Goal: Obtain resource: Download file/media

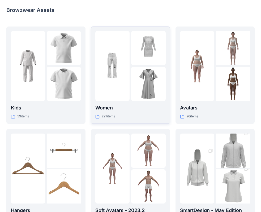
click at [119, 78] on img at bounding box center [112, 66] width 34 height 34
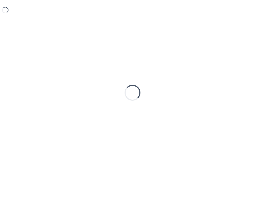
click at [119, 78] on div "Loading..." at bounding box center [132, 93] width 252 height 133
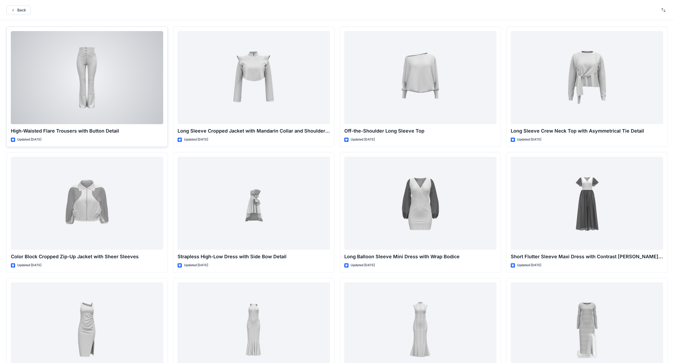
click at [83, 81] on div at bounding box center [87, 77] width 152 height 93
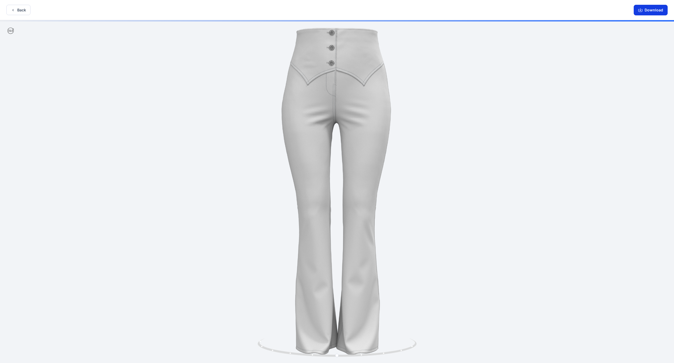
click at [265, 14] on button "Download" at bounding box center [651, 10] width 34 height 11
click at [21, 12] on button "Back" at bounding box center [18, 10] width 24 height 10
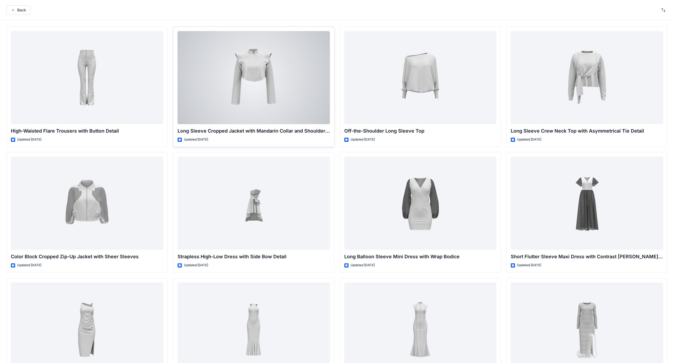
click at [256, 85] on div at bounding box center [254, 77] width 152 height 93
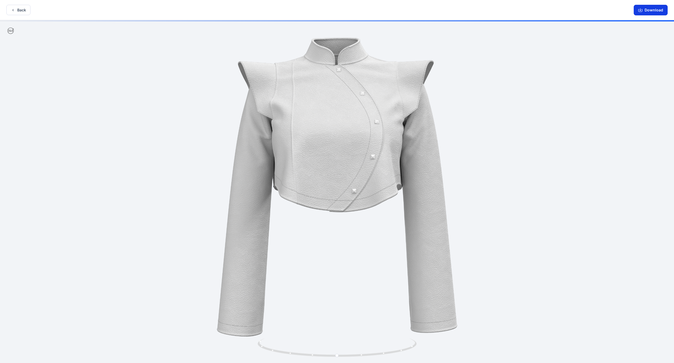
click at [265, 15] on button "Download" at bounding box center [651, 10] width 34 height 11
click at [19, 11] on button "Back" at bounding box center [18, 10] width 24 height 10
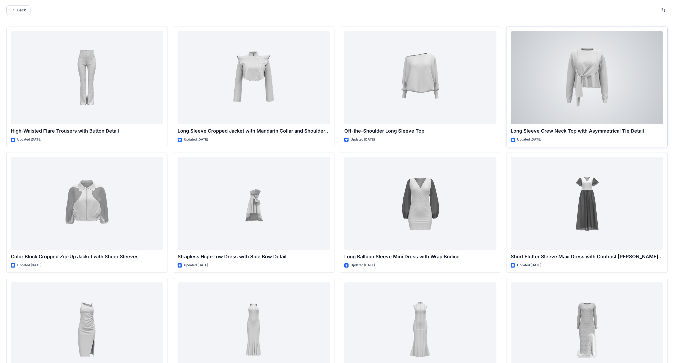
click at [265, 78] on div at bounding box center [587, 77] width 152 height 93
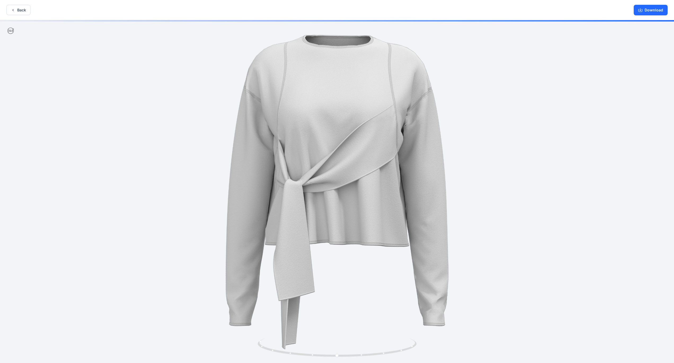
click at [265, 4] on div "Download" at bounding box center [651, 10] width 47 height 20
click at [265, 7] on button "Download" at bounding box center [651, 10] width 34 height 11
click at [265, 10] on button "Download" at bounding box center [651, 10] width 34 height 11
click at [22, 12] on button "Back" at bounding box center [18, 10] width 24 height 10
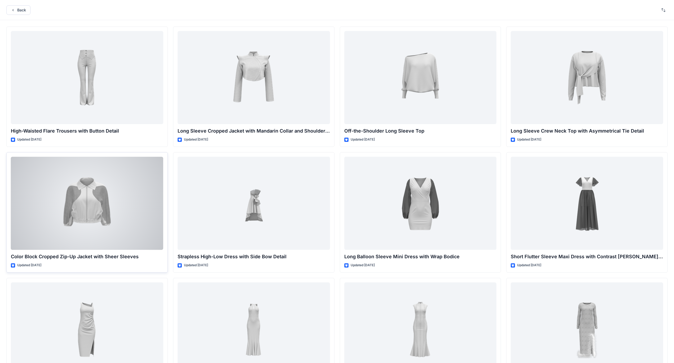
click at [79, 208] on div at bounding box center [87, 203] width 152 height 93
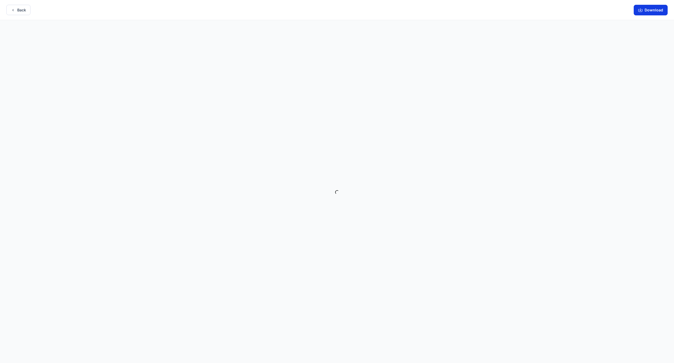
click at [265, 9] on button "Download" at bounding box center [651, 10] width 34 height 11
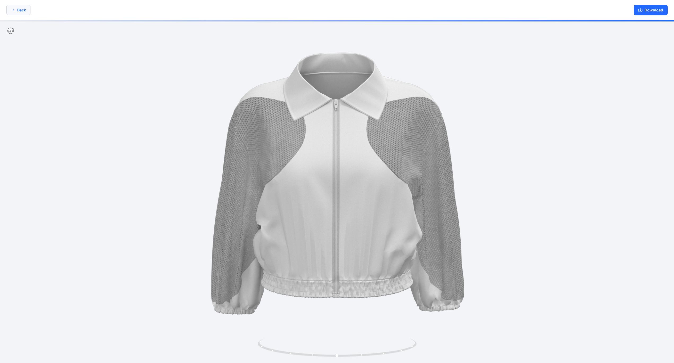
click at [23, 9] on button "Back" at bounding box center [18, 10] width 24 height 10
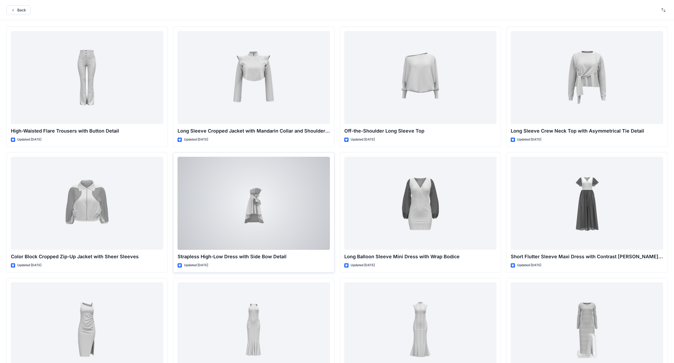
click at [259, 205] on div at bounding box center [254, 203] width 152 height 93
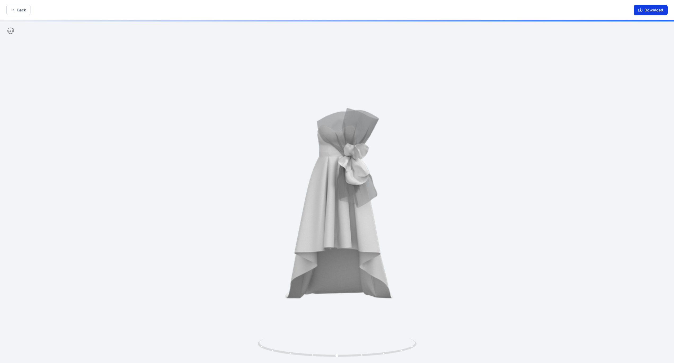
click at [265, 11] on button "Download" at bounding box center [651, 10] width 34 height 11
click at [22, 13] on button "Back" at bounding box center [18, 10] width 24 height 10
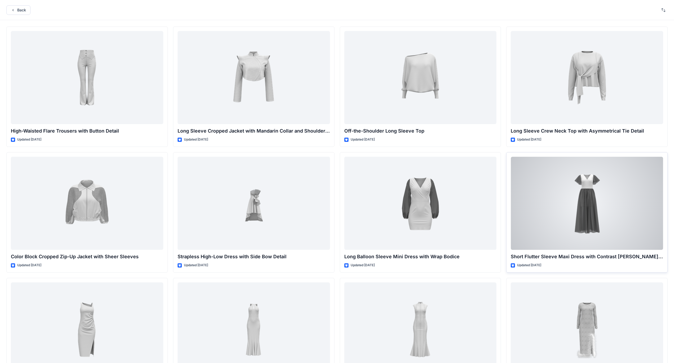
click at [265, 212] on div at bounding box center [587, 203] width 152 height 93
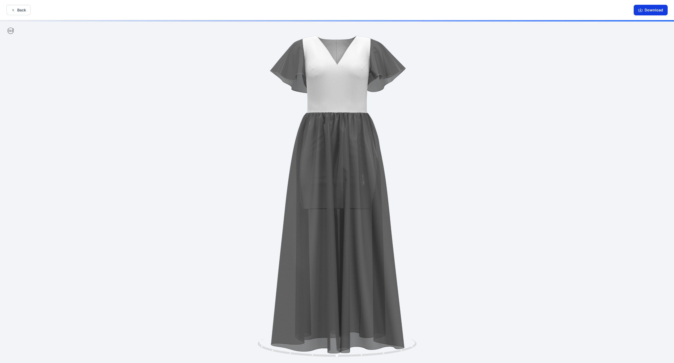
click at [265, 12] on button "Download" at bounding box center [651, 10] width 34 height 11
click at [19, 12] on button "Back" at bounding box center [18, 10] width 24 height 10
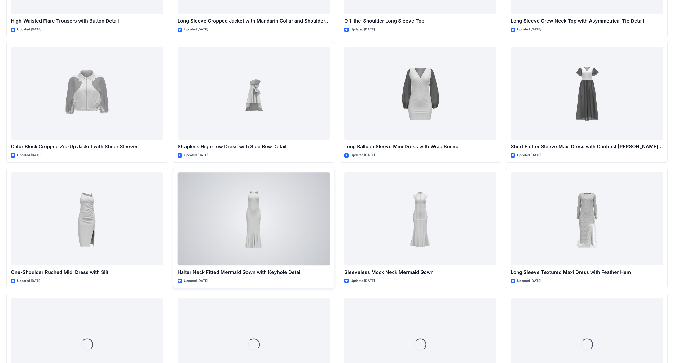
scroll to position [140, 0]
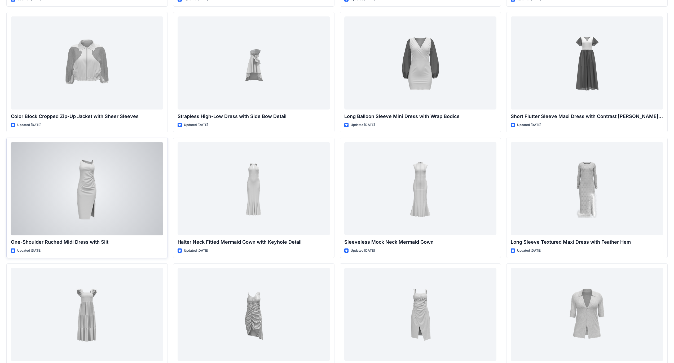
click at [83, 190] on div at bounding box center [87, 188] width 152 height 93
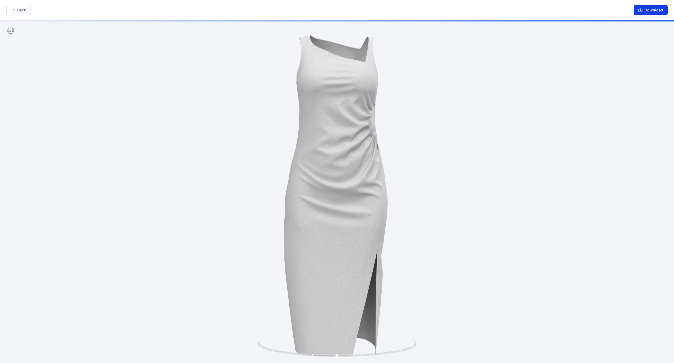
click at [265, 11] on button "Download" at bounding box center [651, 10] width 34 height 11
click at [18, 9] on button "Back" at bounding box center [18, 10] width 24 height 10
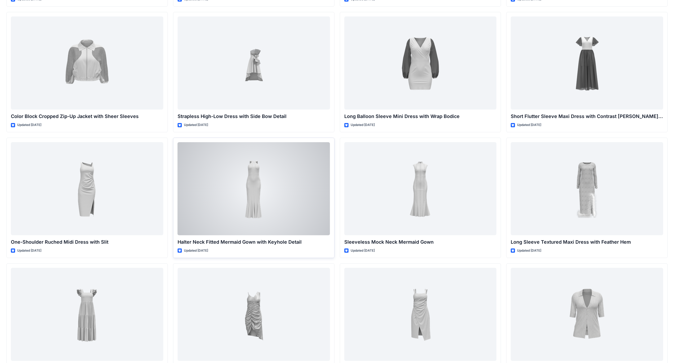
click at [247, 195] on div at bounding box center [254, 188] width 152 height 93
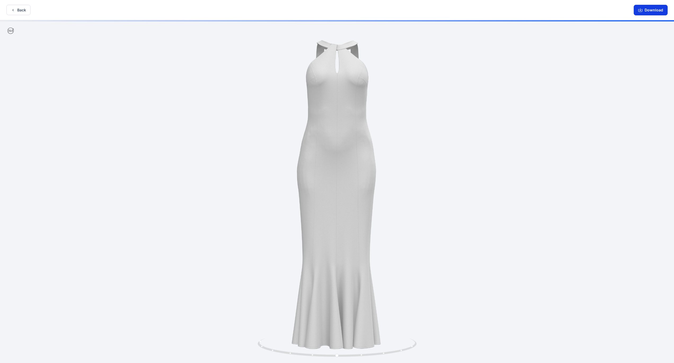
click at [265, 12] on button "Download" at bounding box center [651, 10] width 34 height 11
click at [265, 8] on button "Download" at bounding box center [651, 10] width 34 height 11
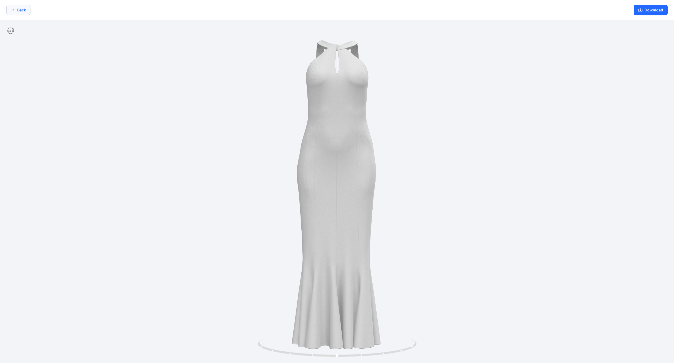
click at [22, 12] on button "Back" at bounding box center [18, 10] width 24 height 10
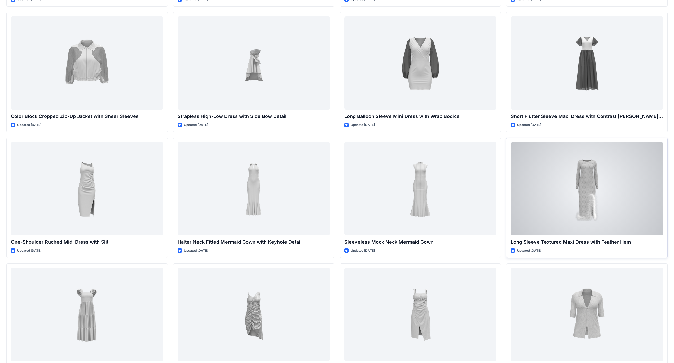
click at [265, 208] on div at bounding box center [587, 188] width 152 height 93
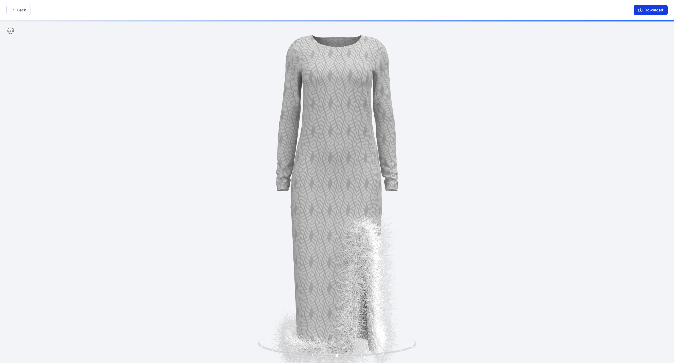
click at [265, 11] on button "Download" at bounding box center [651, 10] width 34 height 11
click at [17, 8] on button "Back" at bounding box center [18, 10] width 24 height 10
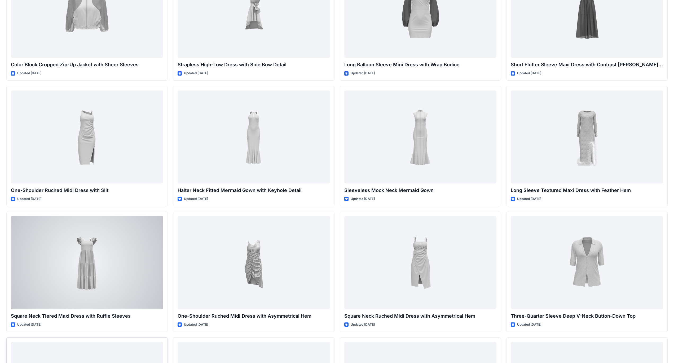
scroll to position [246, 0]
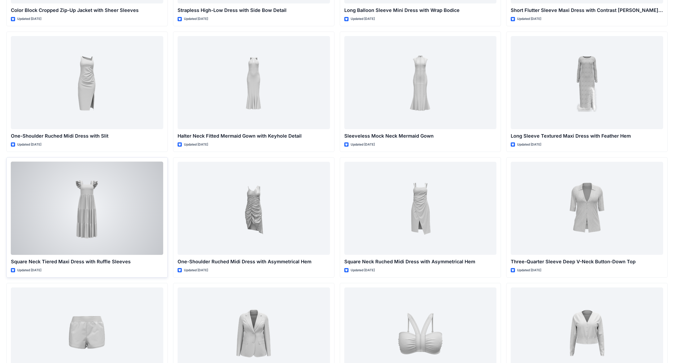
click at [89, 199] on div at bounding box center [87, 208] width 152 height 93
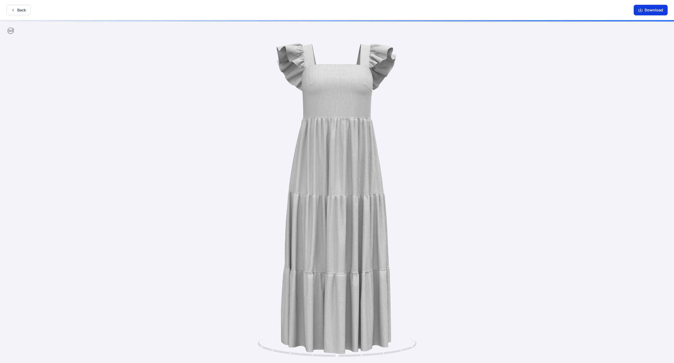
click at [265, 11] on button "Download" at bounding box center [651, 10] width 34 height 11
click at [21, 11] on button "Back" at bounding box center [18, 10] width 24 height 10
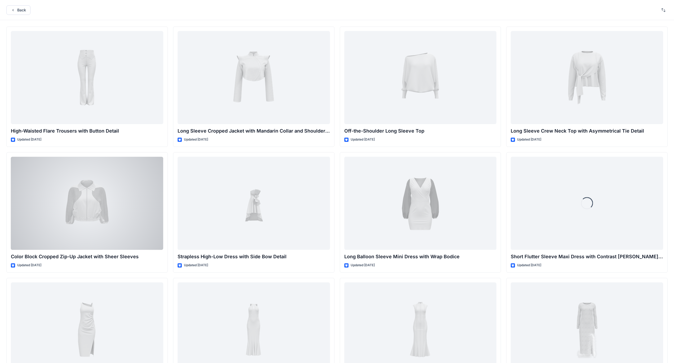
scroll to position [246, 0]
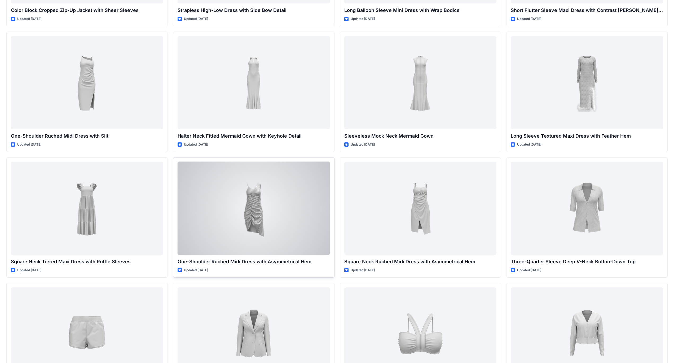
click at [244, 212] on div at bounding box center [254, 208] width 152 height 93
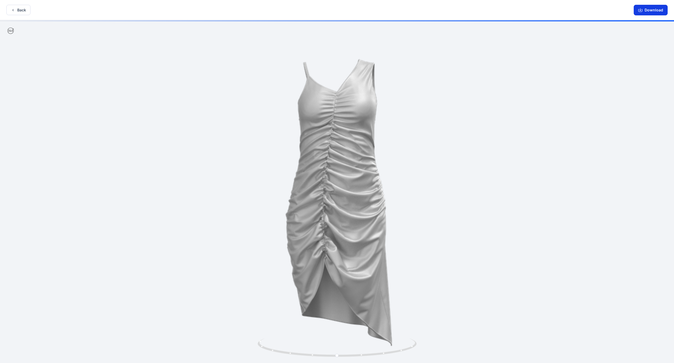
click at [265, 10] on button "Download" at bounding box center [651, 10] width 34 height 11
click at [21, 8] on button "Back" at bounding box center [18, 10] width 24 height 10
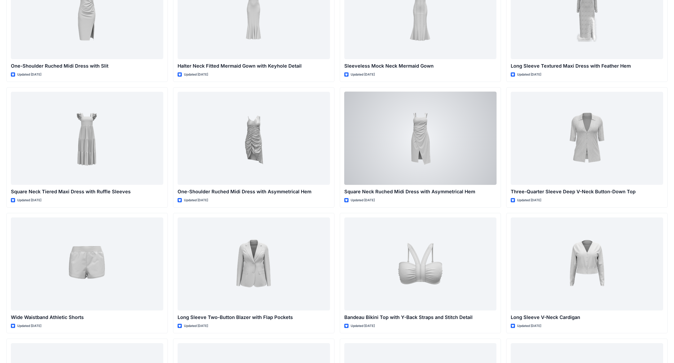
scroll to position [326, 0]
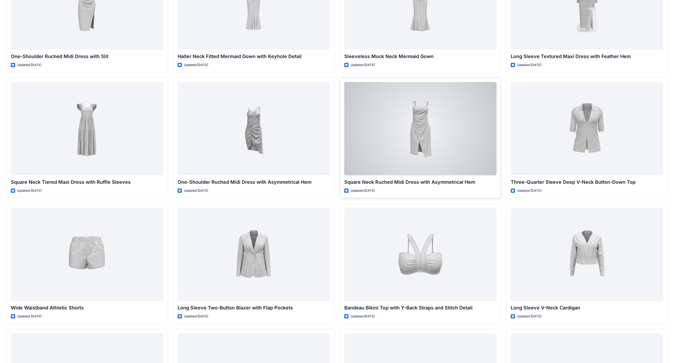
click at [265, 134] on div at bounding box center [420, 128] width 152 height 93
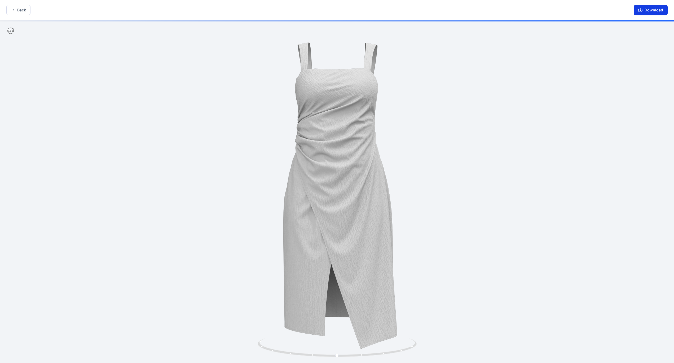
click at [265, 10] on button "Download" at bounding box center [651, 10] width 34 height 11
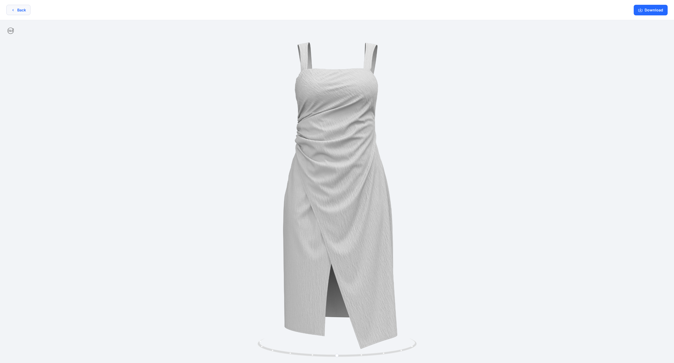
click at [22, 11] on button "Back" at bounding box center [18, 10] width 24 height 10
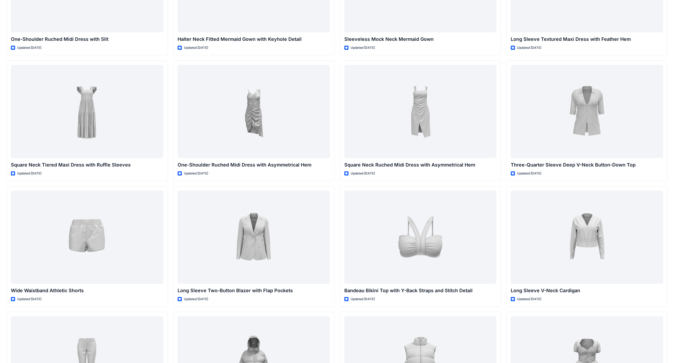
scroll to position [352, 0]
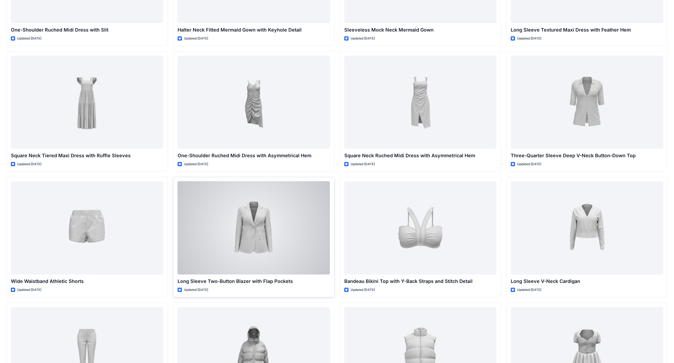
click at [255, 212] on div at bounding box center [254, 227] width 152 height 93
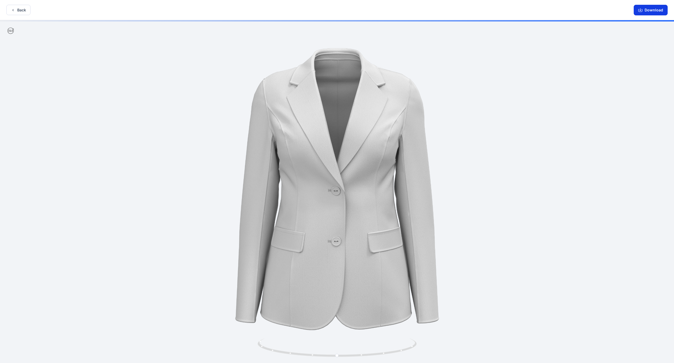
click at [265, 13] on button "Download" at bounding box center [651, 10] width 34 height 11
click at [22, 9] on button "Back" at bounding box center [18, 10] width 24 height 10
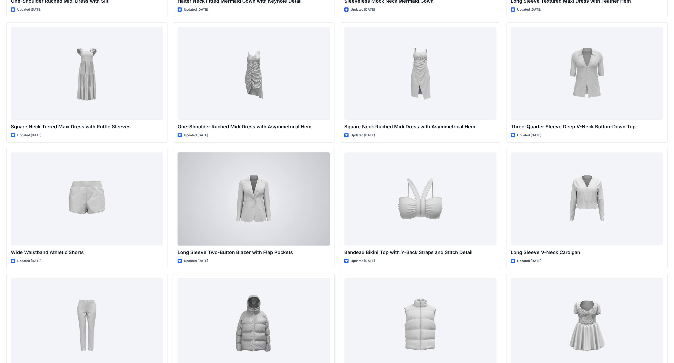
scroll to position [432, 0]
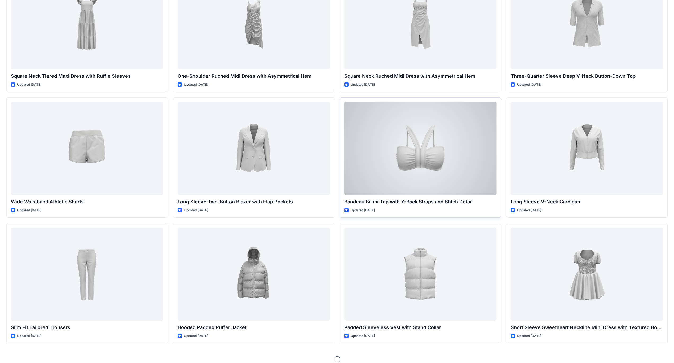
click at [265, 154] on div at bounding box center [420, 148] width 152 height 93
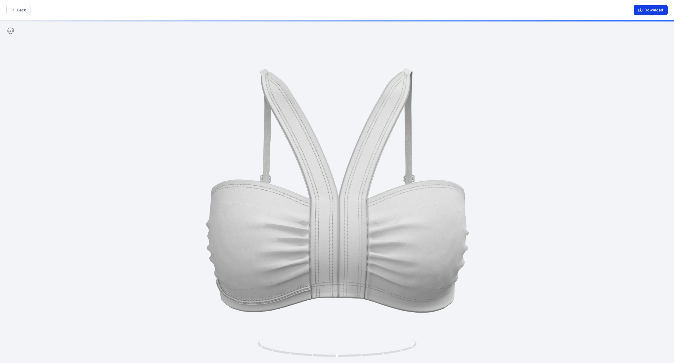
click at [265, 11] on button "Download" at bounding box center [651, 10] width 34 height 11
click at [265, 8] on button "Download" at bounding box center [651, 10] width 34 height 11
click at [20, 11] on button "Back" at bounding box center [18, 10] width 24 height 10
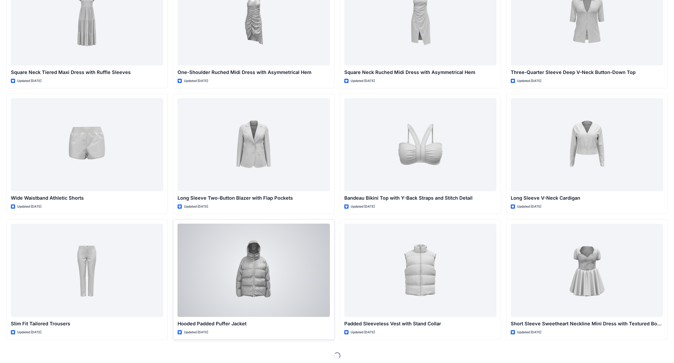
scroll to position [438, 0]
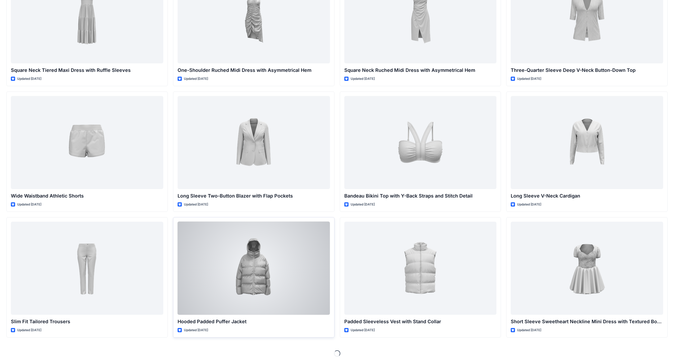
click at [259, 212] on div at bounding box center [254, 268] width 152 height 93
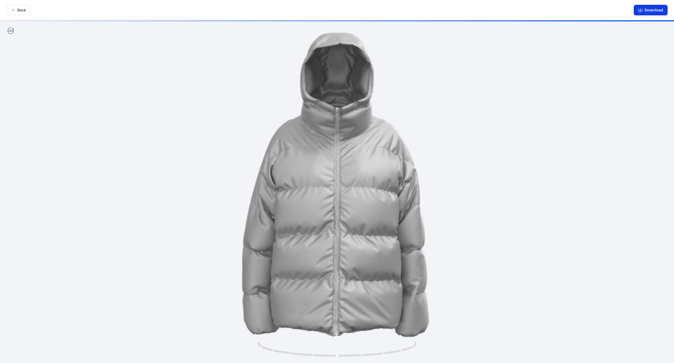
click at [265, 10] on button "Download" at bounding box center [651, 10] width 34 height 11
click at [21, 13] on button "Back" at bounding box center [18, 10] width 24 height 10
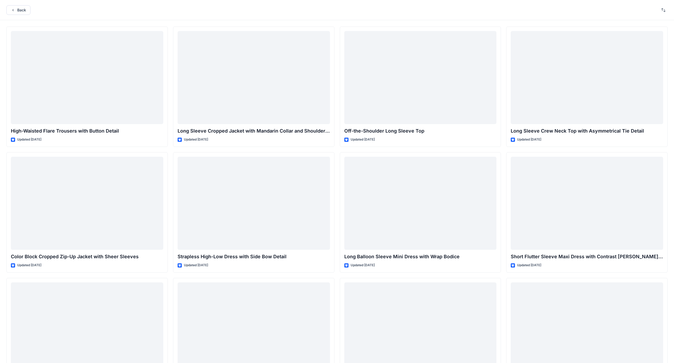
scroll to position [438, 0]
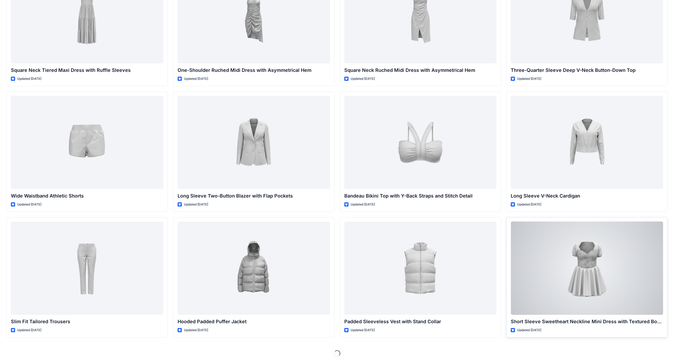
click at [265, 212] on div at bounding box center [587, 268] width 152 height 93
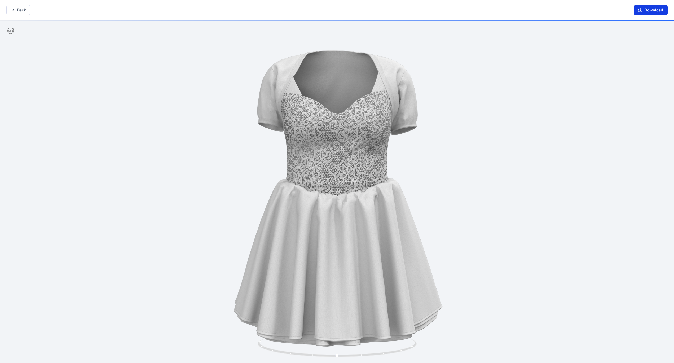
click at [265, 8] on button "Download" at bounding box center [651, 10] width 34 height 11
click at [265, 14] on button "Download" at bounding box center [651, 10] width 34 height 11
click at [20, 11] on button "Back" at bounding box center [18, 10] width 24 height 10
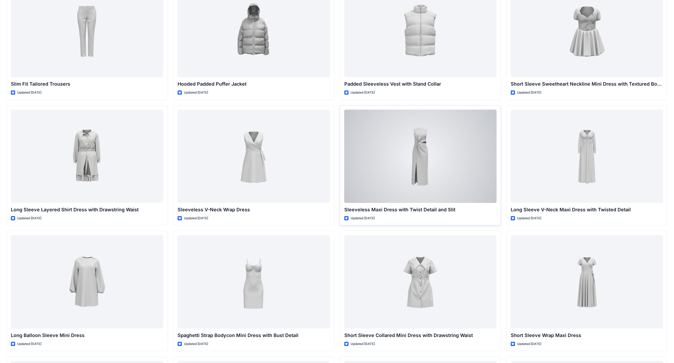
scroll to position [676, 0]
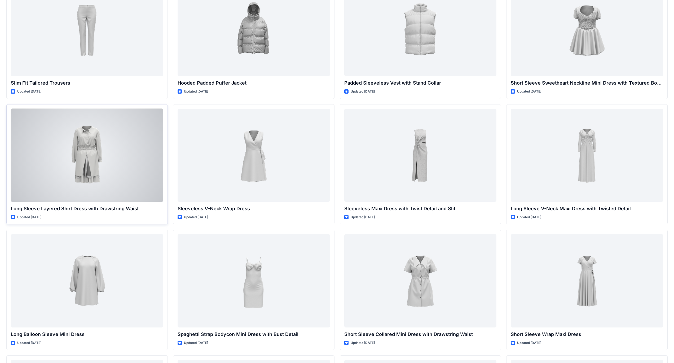
click at [114, 158] on div at bounding box center [87, 155] width 152 height 93
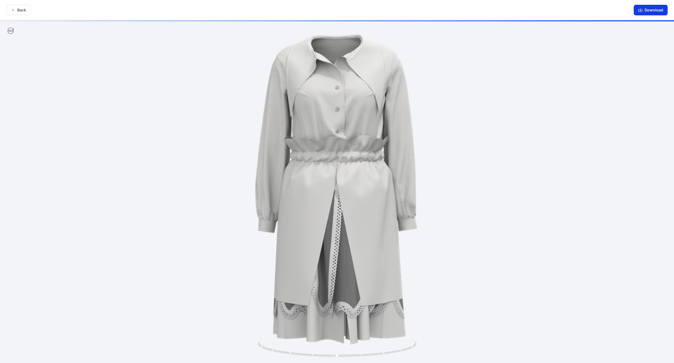
click at [265, 11] on button "Download" at bounding box center [651, 10] width 34 height 11
click at [23, 11] on button "Back" at bounding box center [18, 10] width 24 height 10
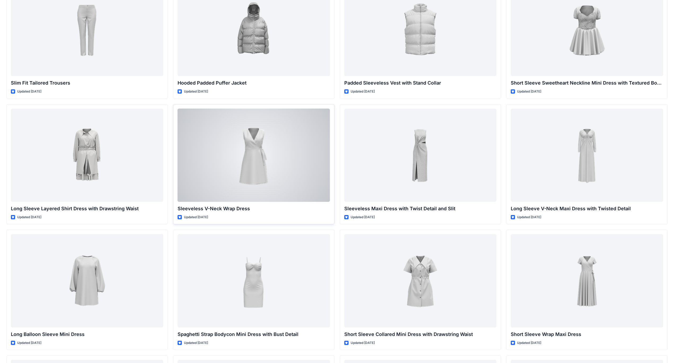
click at [249, 159] on div at bounding box center [254, 155] width 152 height 93
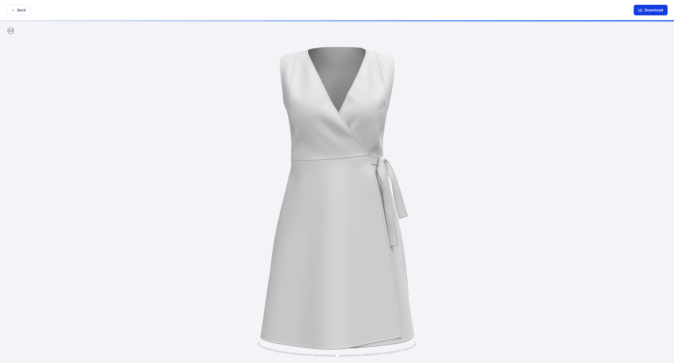
click at [265, 13] on button "Download" at bounding box center [651, 10] width 34 height 11
click at [265, 12] on button "Download" at bounding box center [651, 10] width 34 height 11
click at [21, 13] on button "Back" at bounding box center [18, 10] width 24 height 10
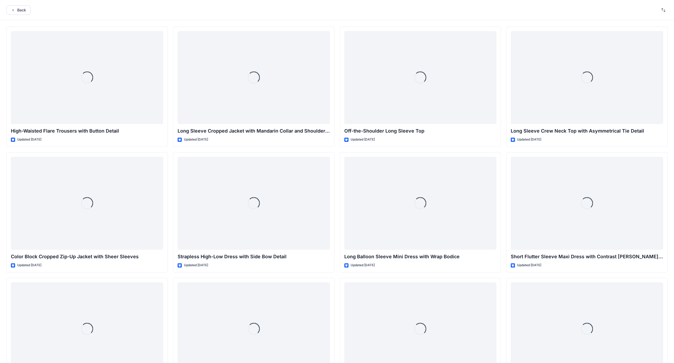
scroll to position [676, 0]
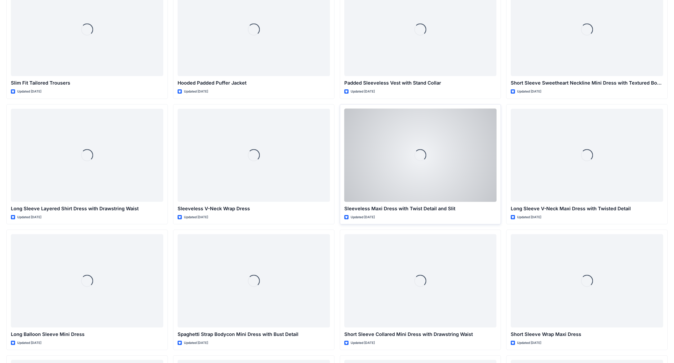
click at [265, 174] on div "Loading..." at bounding box center [420, 155] width 152 height 93
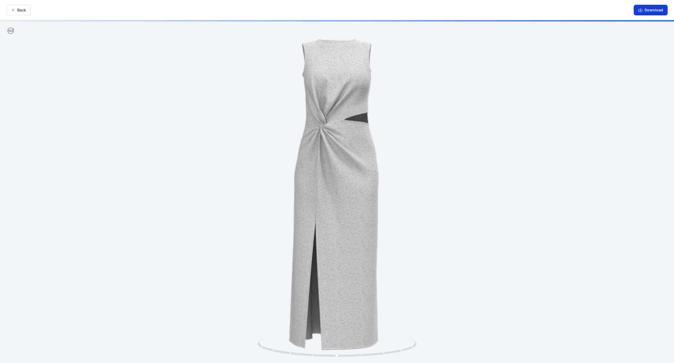
click at [265, 8] on button "Download" at bounding box center [651, 10] width 34 height 11
click at [17, 9] on button "Back" at bounding box center [18, 10] width 24 height 10
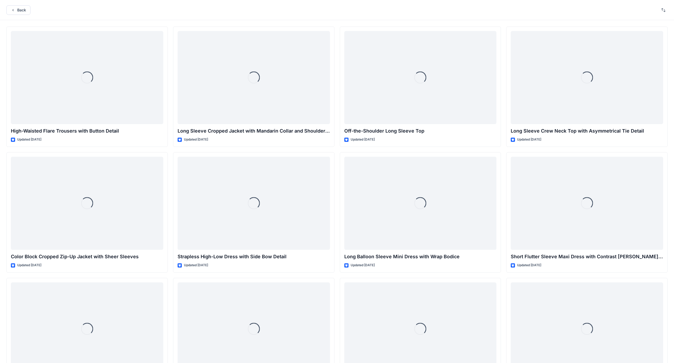
scroll to position [676, 0]
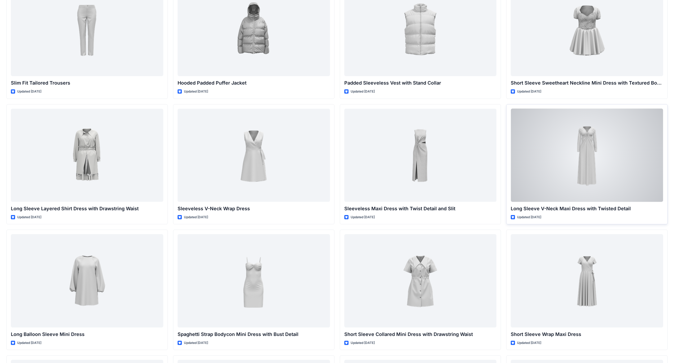
click at [265, 164] on div at bounding box center [587, 155] width 152 height 93
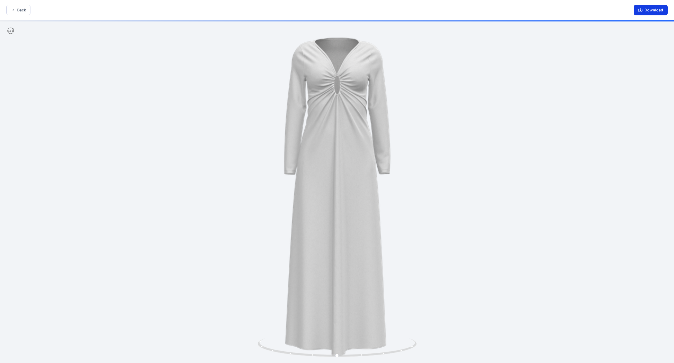
click at [265, 7] on button "Download" at bounding box center [651, 10] width 34 height 11
click at [22, 13] on button "Back" at bounding box center [18, 10] width 24 height 10
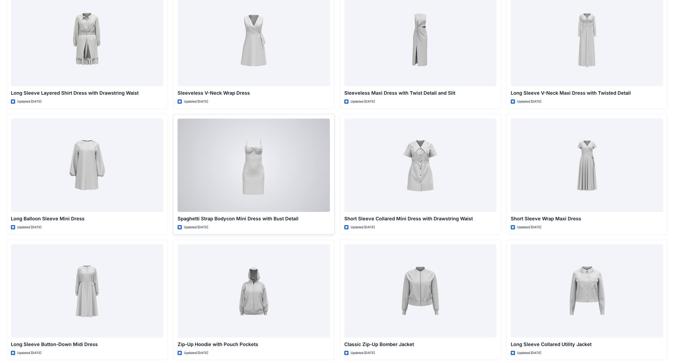
scroll to position [809, 0]
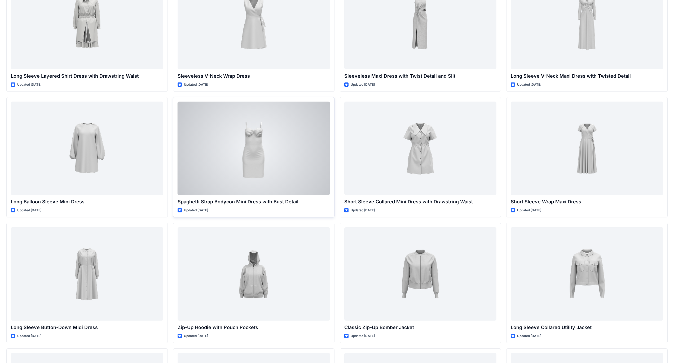
click at [265, 154] on div at bounding box center [254, 148] width 152 height 93
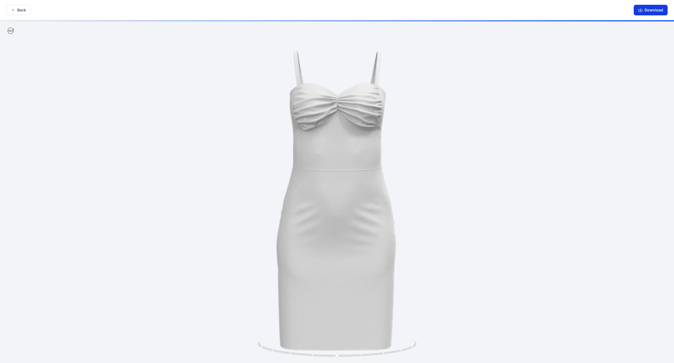
click at [265, 12] on button "Download" at bounding box center [651, 10] width 34 height 11
click at [22, 12] on button "Back" at bounding box center [18, 10] width 24 height 10
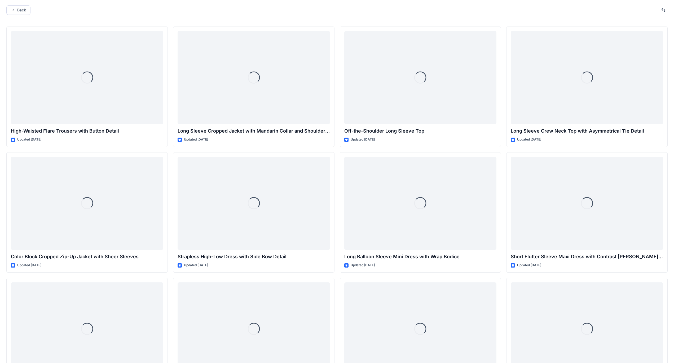
scroll to position [809, 0]
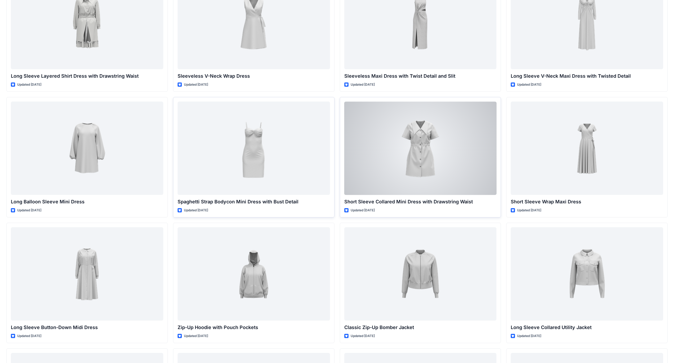
click at [265, 161] on div at bounding box center [420, 148] width 152 height 93
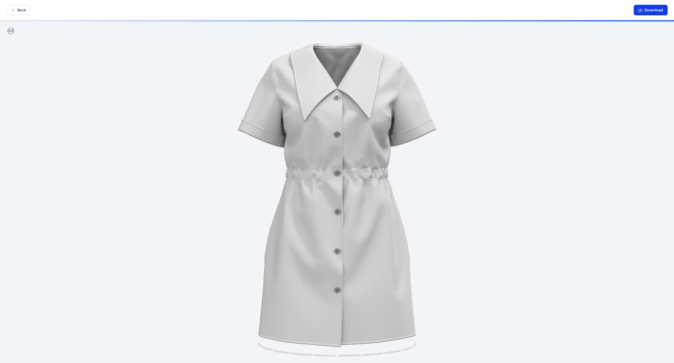
click at [265, 9] on button "Download" at bounding box center [651, 10] width 34 height 11
click at [18, 10] on button "Back" at bounding box center [18, 10] width 24 height 10
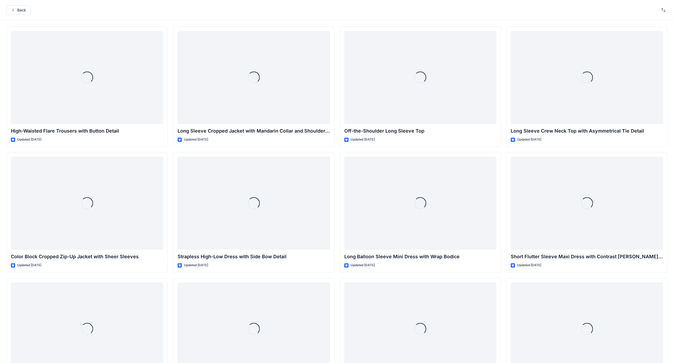
scroll to position [809, 0]
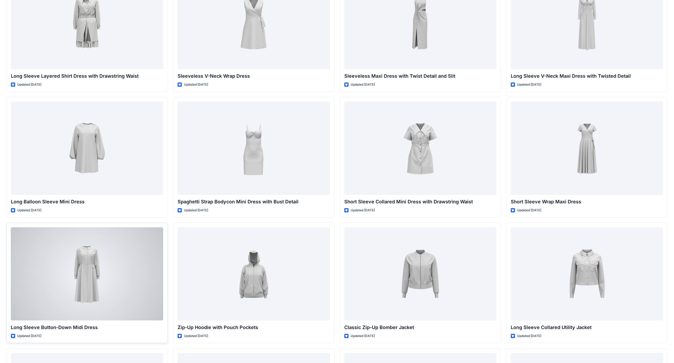
click at [90, 212] on div at bounding box center [87, 273] width 152 height 93
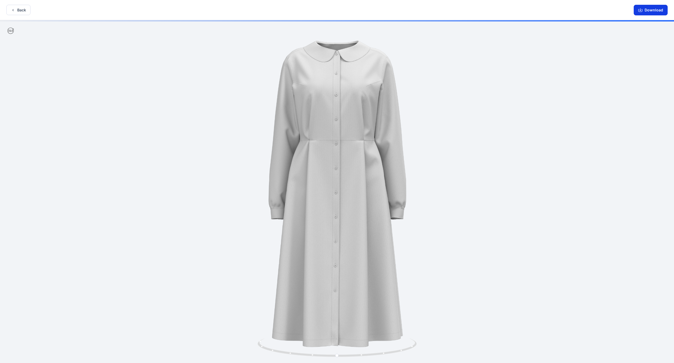
click at [265, 9] on button "Download" at bounding box center [651, 10] width 34 height 11
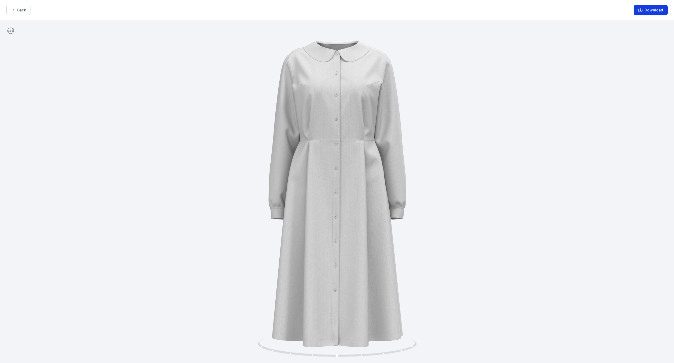
click at [265, 11] on button "Download" at bounding box center [651, 10] width 34 height 11
click at [20, 11] on button "Back" at bounding box center [18, 10] width 24 height 10
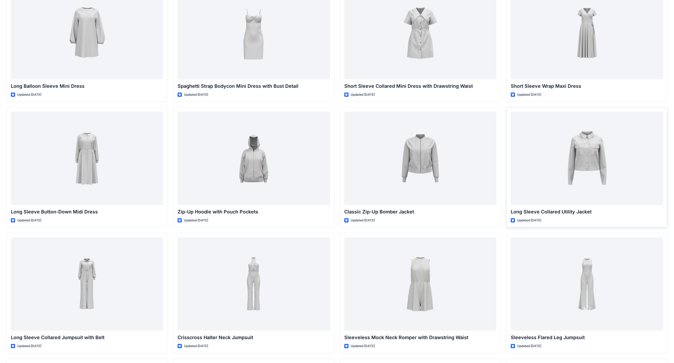
scroll to position [942, 0]
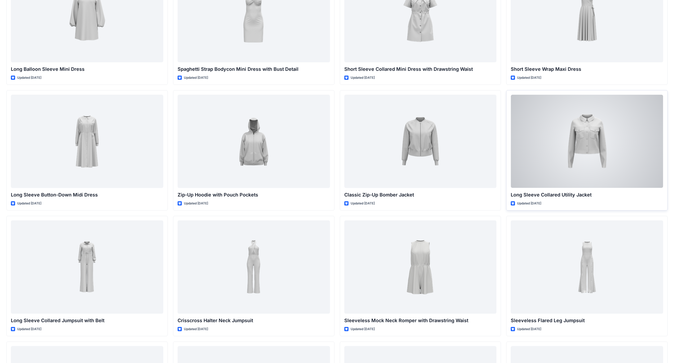
click at [265, 133] on div at bounding box center [587, 141] width 152 height 93
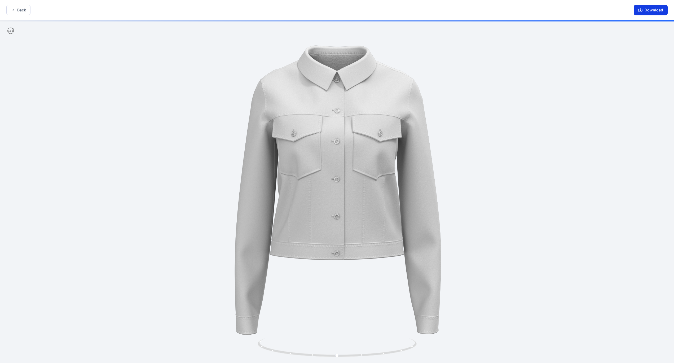
click at [265, 8] on button "Download" at bounding box center [651, 10] width 34 height 11
click at [17, 12] on button "Back" at bounding box center [18, 10] width 24 height 10
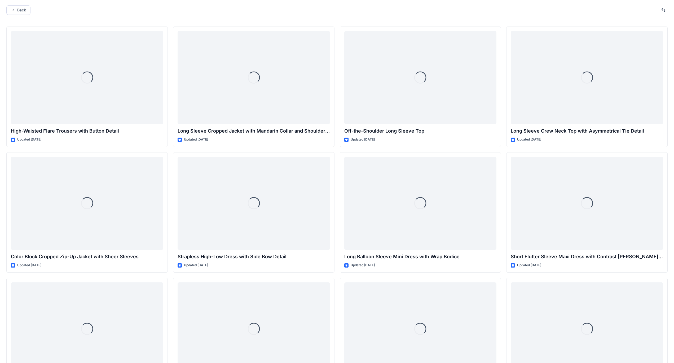
scroll to position [942, 0]
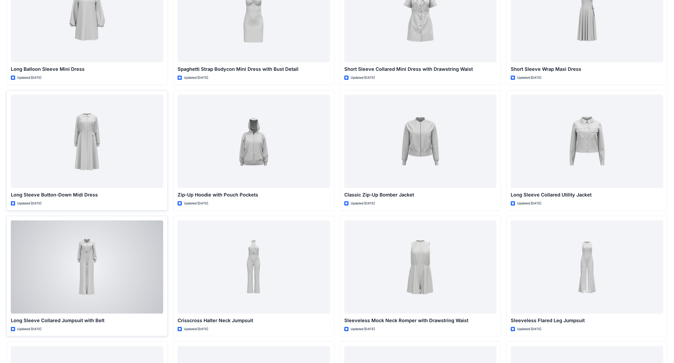
click at [104, 212] on div at bounding box center [87, 266] width 152 height 93
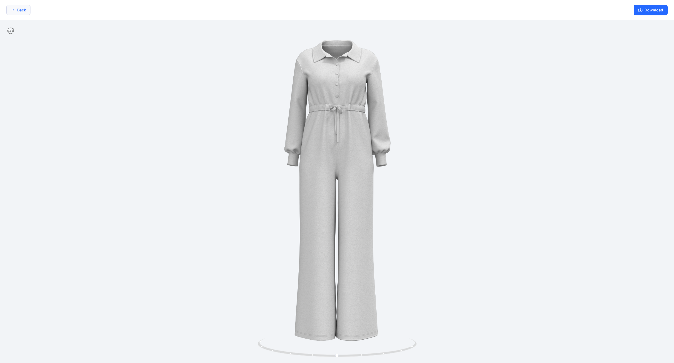
click at [20, 12] on button "Back" at bounding box center [18, 10] width 24 height 10
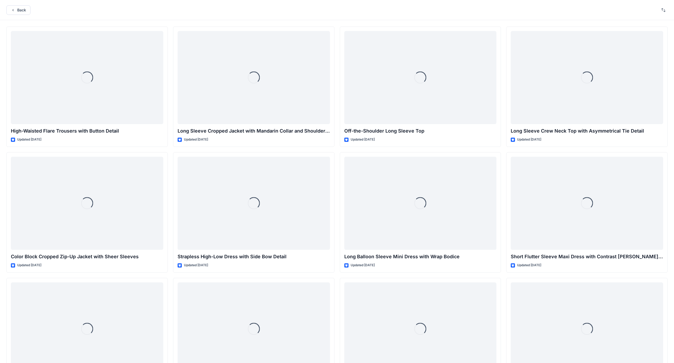
scroll to position [942, 0]
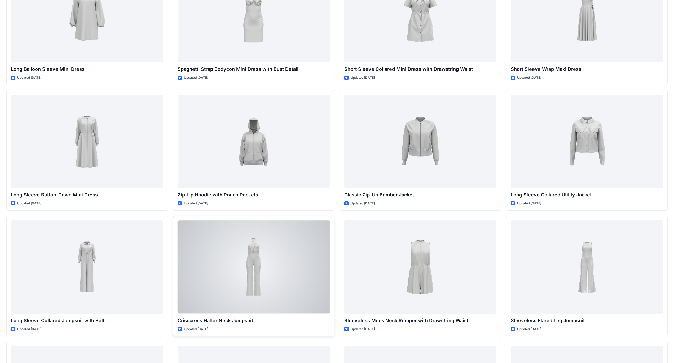
click at [261, 212] on div at bounding box center [254, 266] width 152 height 93
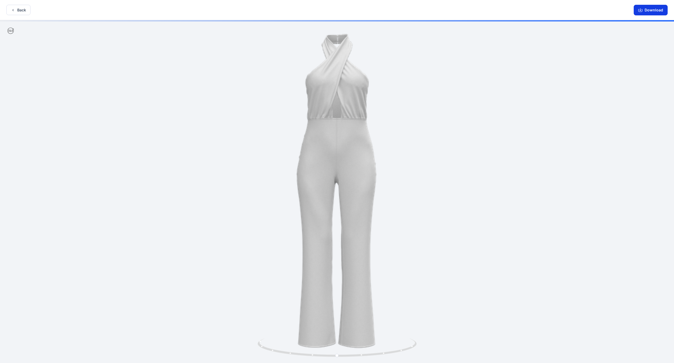
click at [265, 8] on button "Download" at bounding box center [651, 10] width 34 height 11
click at [17, 12] on button "Back" at bounding box center [18, 10] width 24 height 10
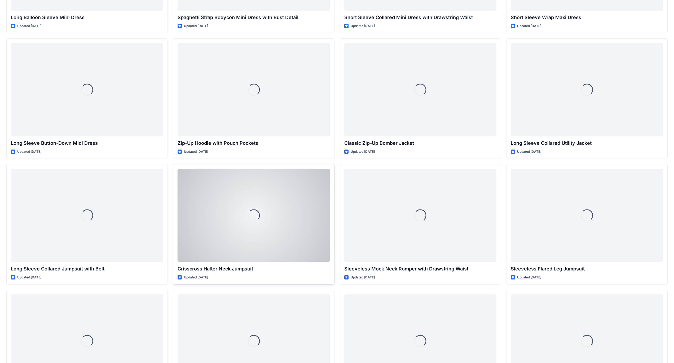
scroll to position [995, 0]
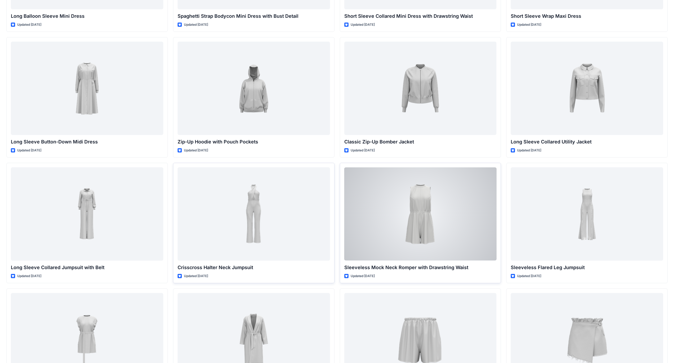
click at [265, 212] on div at bounding box center [420, 213] width 152 height 93
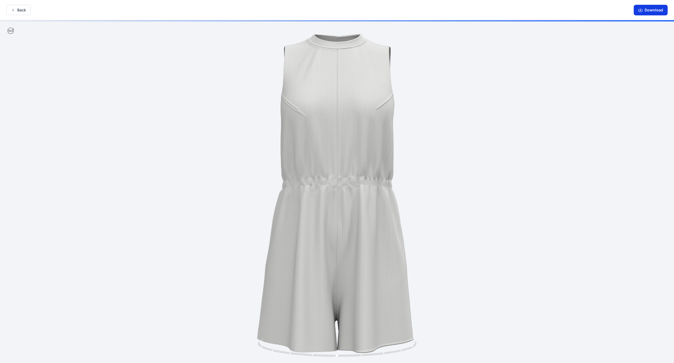
click at [265, 12] on button "Download" at bounding box center [651, 10] width 34 height 11
click at [19, 9] on button "Back" at bounding box center [18, 10] width 24 height 10
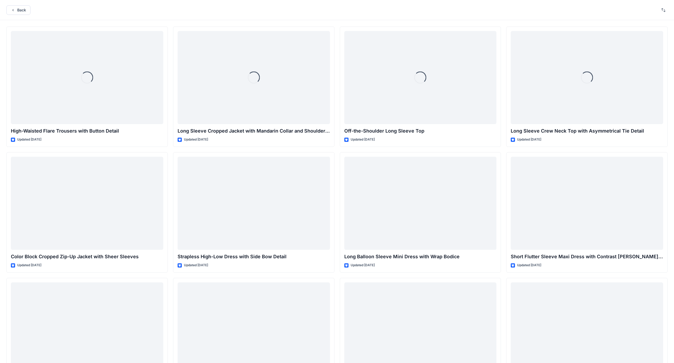
scroll to position [995, 0]
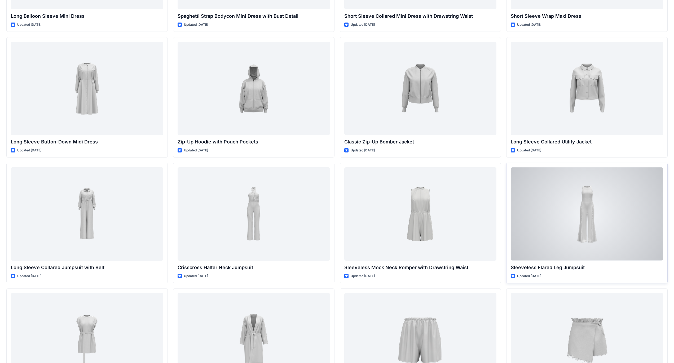
click at [265, 212] on div at bounding box center [587, 213] width 152 height 93
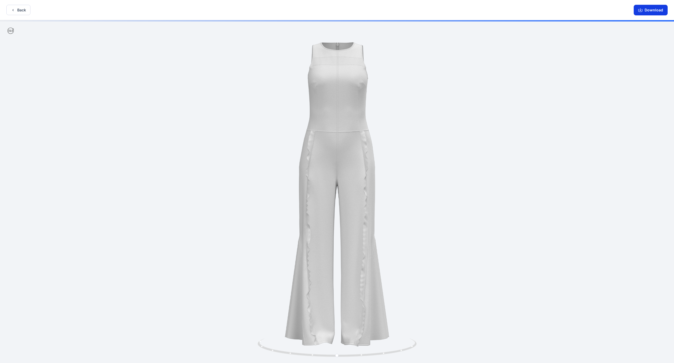
click at [265, 12] on button "Download" at bounding box center [651, 10] width 34 height 11
click at [20, 11] on button "Back" at bounding box center [18, 10] width 24 height 10
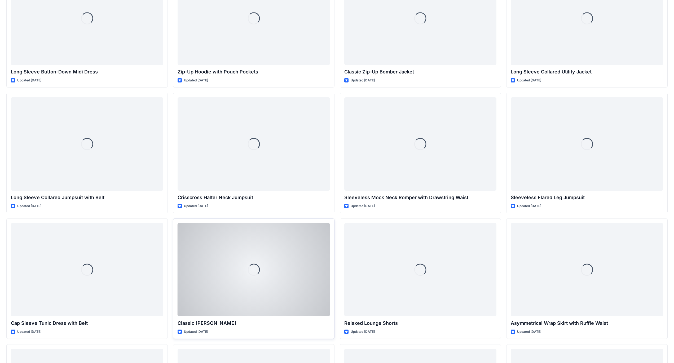
scroll to position [1074, 0]
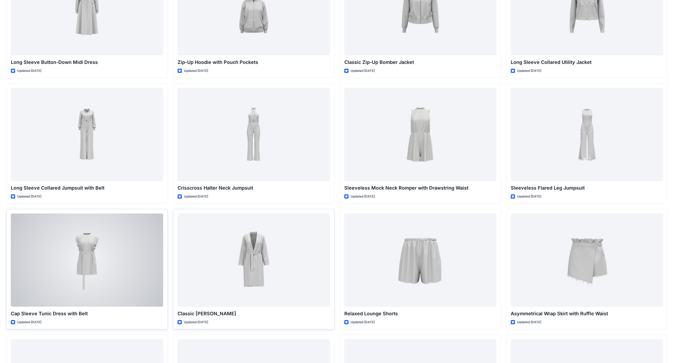
click at [104, 212] on div at bounding box center [87, 259] width 152 height 93
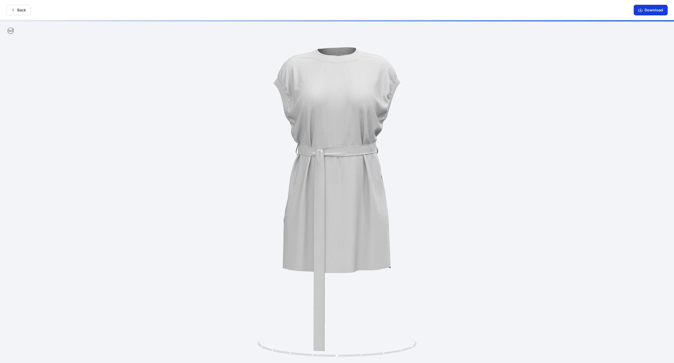
click at [265, 10] on button "Download" at bounding box center [651, 10] width 34 height 11
click at [21, 12] on button "Back" at bounding box center [18, 10] width 24 height 10
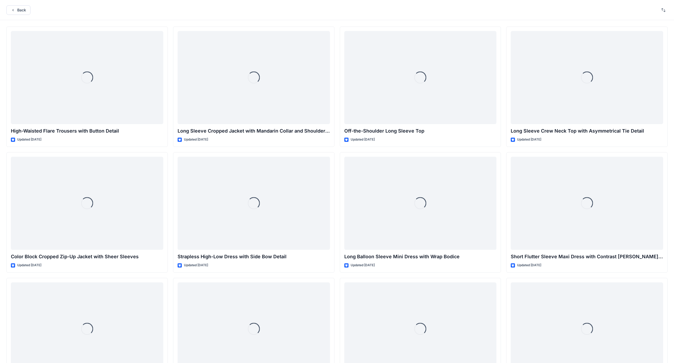
scroll to position [1074, 0]
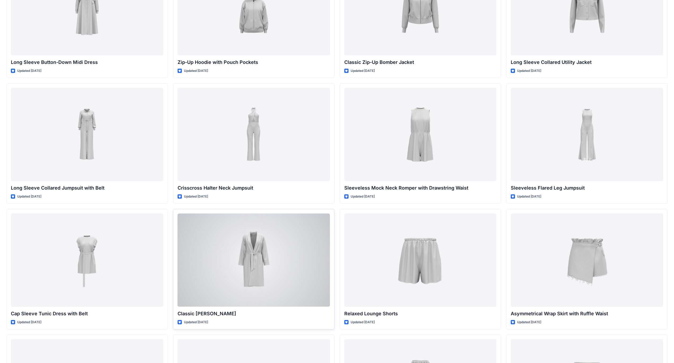
click at [263, 212] on div at bounding box center [254, 259] width 152 height 93
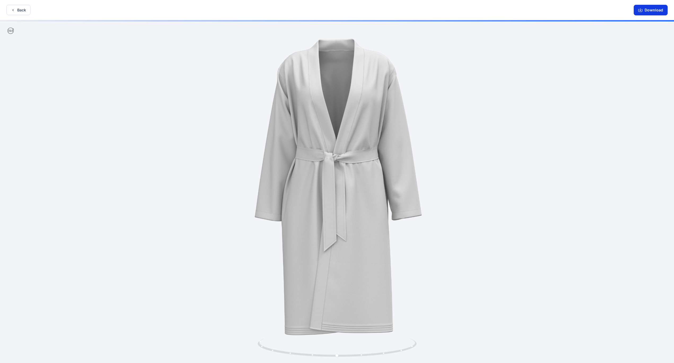
click at [265, 12] on button "Download" at bounding box center [651, 10] width 34 height 11
click at [19, 13] on button "Back" at bounding box center [18, 10] width 24 height 10
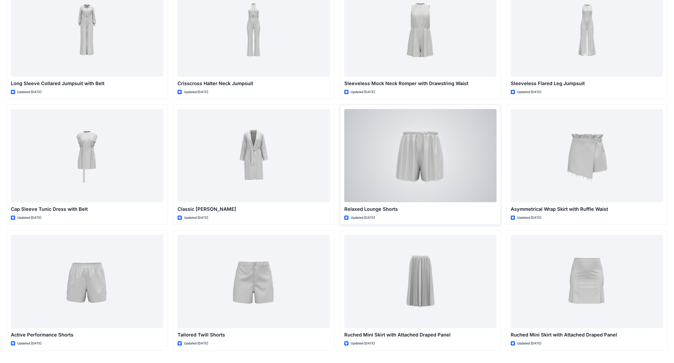
scroll to position [1180, 0]
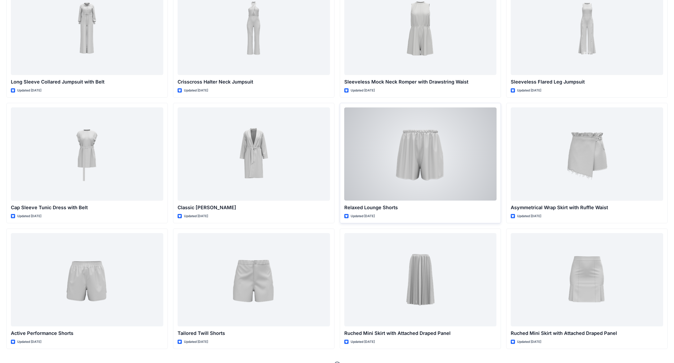
click at [265, 162] on div at bounding box center [420, 153] width 152 height 93
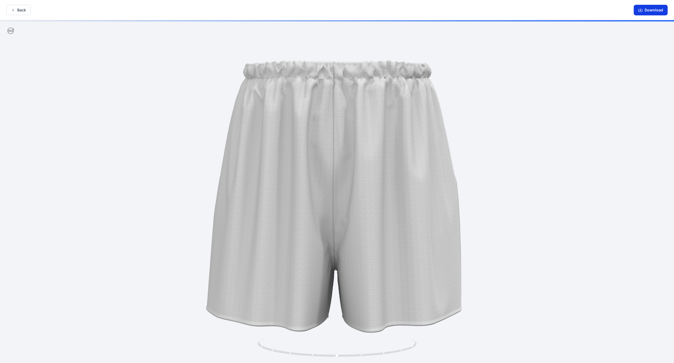
click at [265, 12] on button "Download" at bounding box center [651, 10] width 34 height 11
click at [265, 10] on button "Download" at bounding box center [651, 10] width 34 height 11
click at [23, 11] on button "Back" at bounding box center [18, 10] width 24 height 10
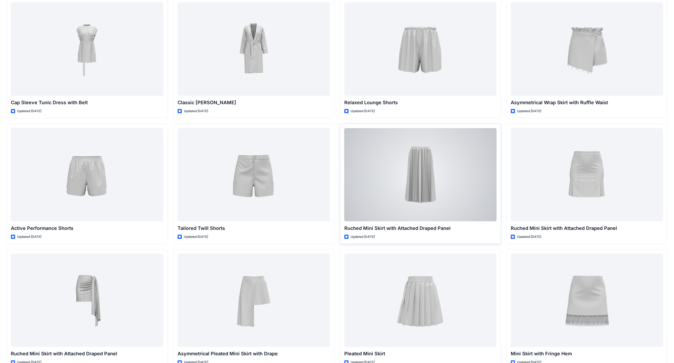
scroll to position [1286, 0]
click at [265, 173] on div at bounding box center [420, 173] width 152 height 93
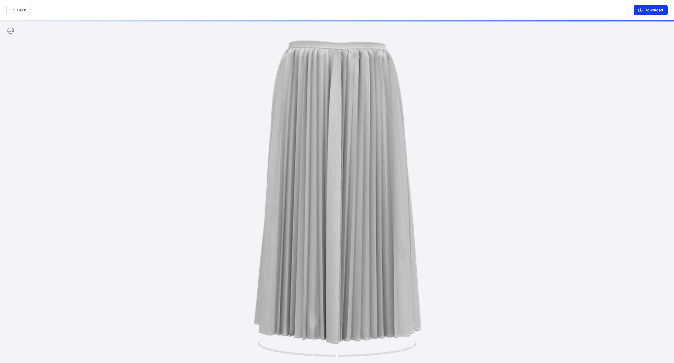
click at [265, 12] on button "Download" at bounding box center [651, 10] width 34 height 11
click at [19, 10] on button "Back" at bounding box center [18, 10] width 24 height 10
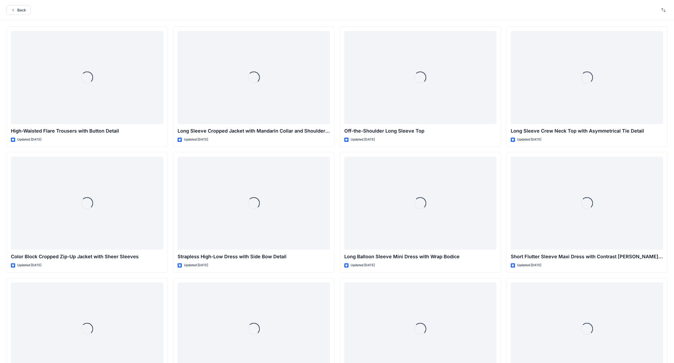
scroll to position [1286, 0]
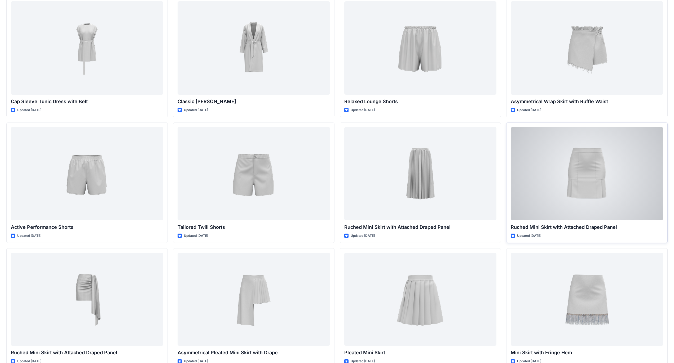
click at [265, 186] on div at bounding box center [587, 173] width 152 height 93
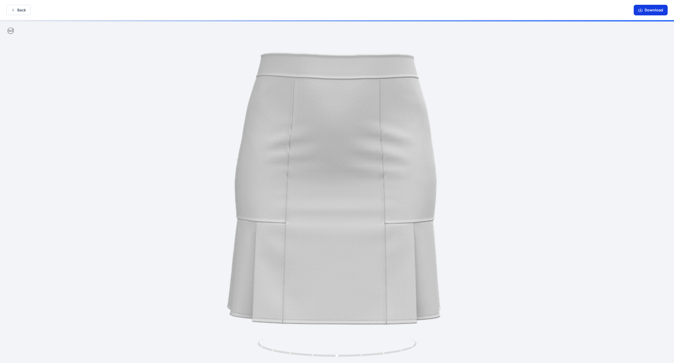
click at [265, 12] on button "Download" at bounding box center [651, 10] width 34 height 11
click at [16, 9] on button "Back" at bounding box center [18, 10] width 24 height 10
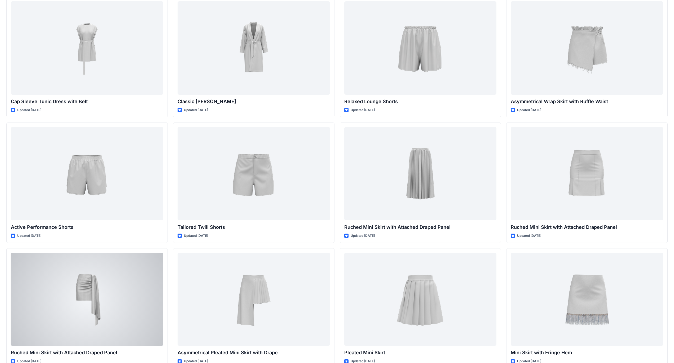
scroll to position [1392, 0]
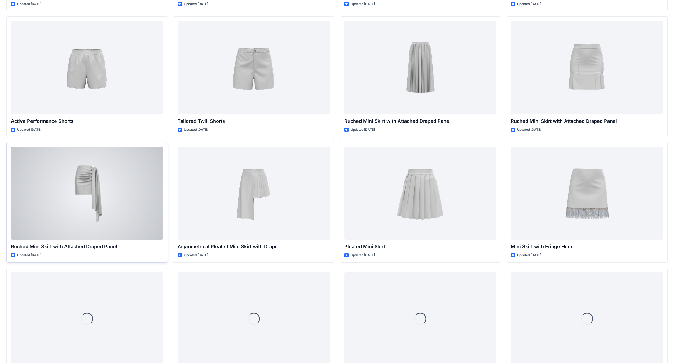
click at [104, 188] on div at bounding box center [87, 193] width 152 height 93
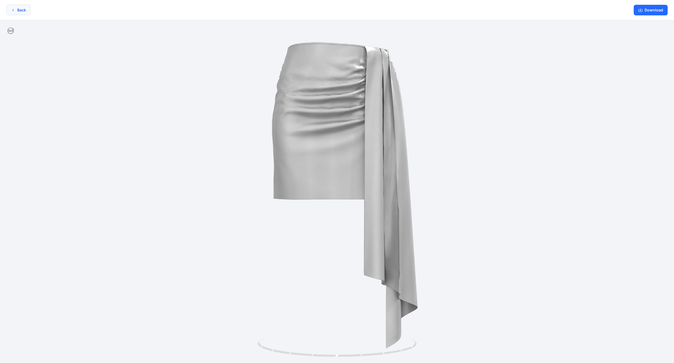
click at [23, 11] on button "Back" at bounding box center [18, 10] width 24 height 10
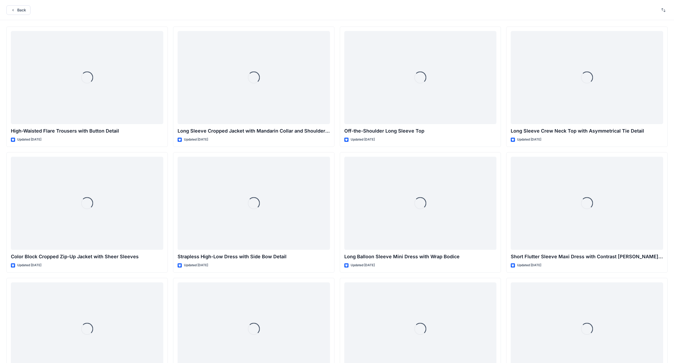
scroll to position [1392, 0]
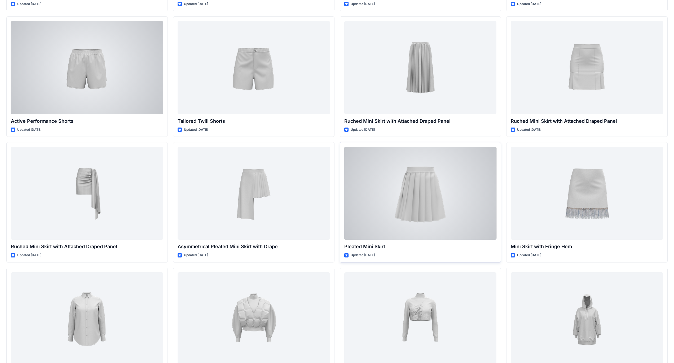
click at [265, 200] on div at bounding box center [420, 193] width 152 height 93
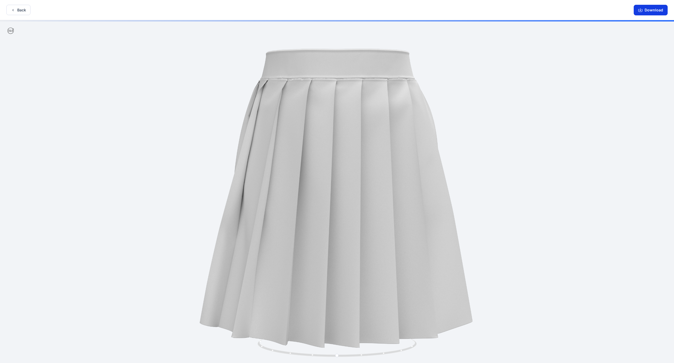
click at [265, 9] on button "Download" at bounding box center [651, 10] width 34 height 11
click at [21, 10] on button "Back" at bounding box center [18, 10] width 24 height 10
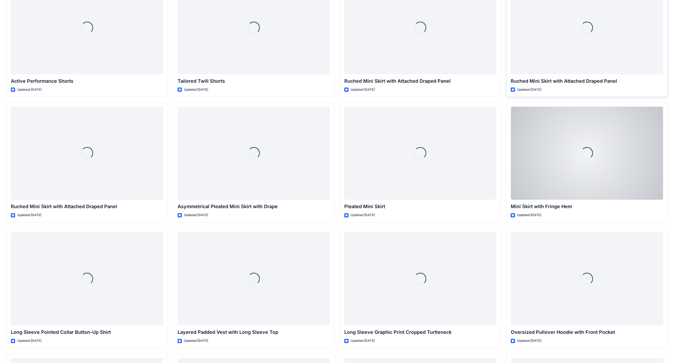
scroll to position [1445, 0]
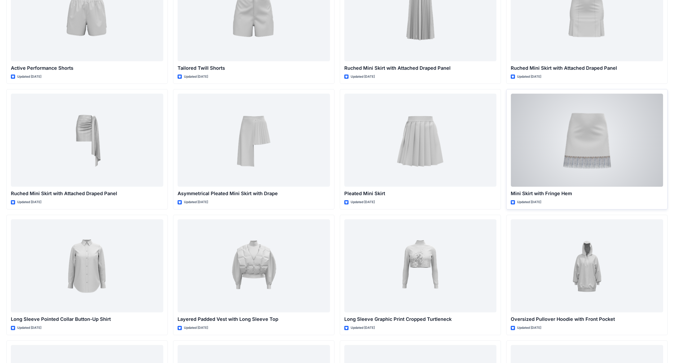
click at [265, 154] on div at bounding box center [587, 140] width 152 height 93
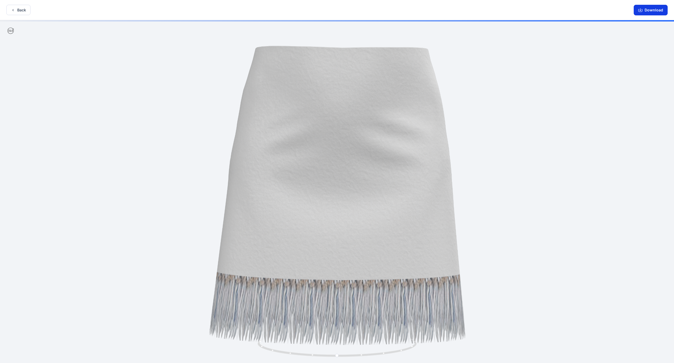
click at [265, 12] on button "Download" at bounding box center [651, 10] width 34 height 11
click at [265, 11] on button "Download" at bounding box center [651, 10] width 34 height 11
click at [26, 8] on button "Back" at bounding box center [18, 10] width 24 height 10
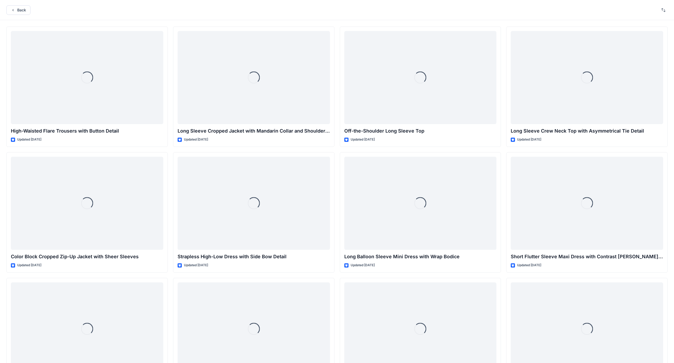
scroll to position [1445, 0]
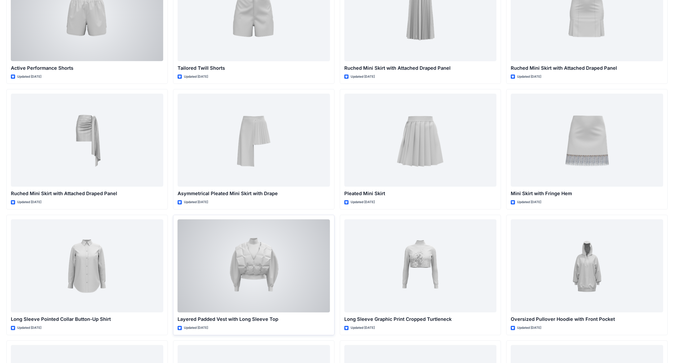
click at [254, 212] on div at bounding box center [254, 265] width 152 height 93
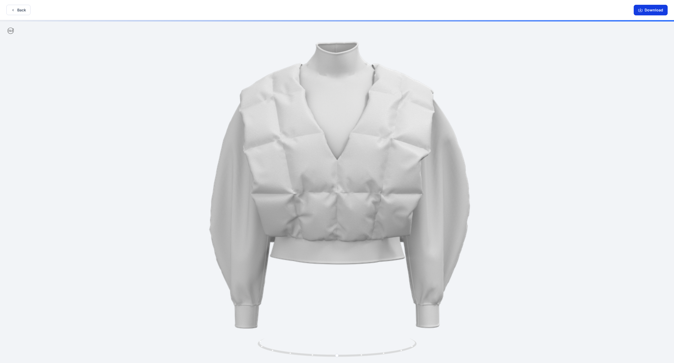
click at [265, 10] on button "Download" at bounding box center [651, 10] width 34 height 11
click at [19, 10] on button "Back" at bounding box center [18, 10] width 24 height 10
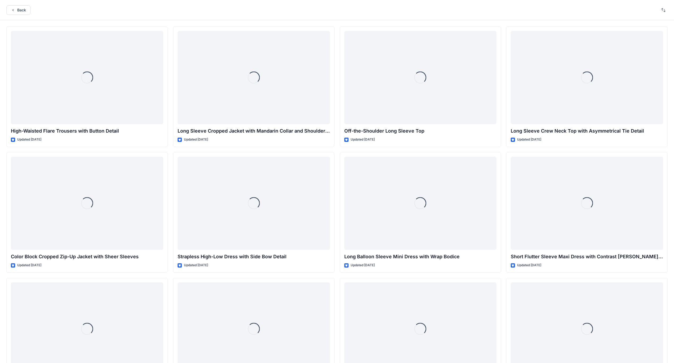
scroll to position [1445, 0]
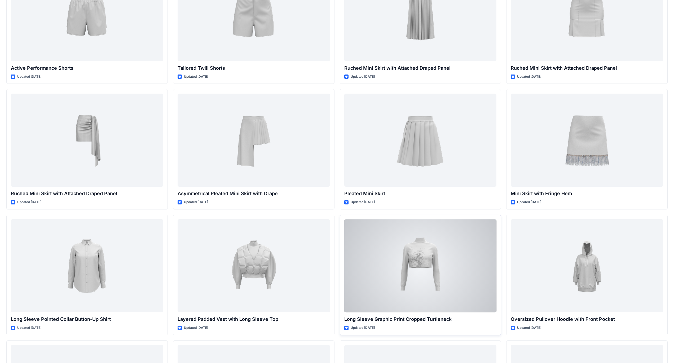
click at [265, 212] on div at bounding box center [420, 265] width 152 height 93
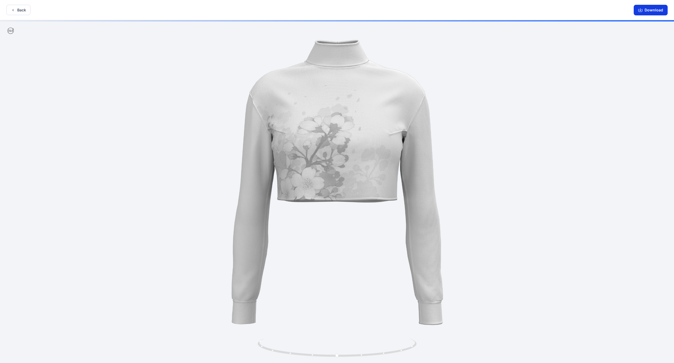
click at [265, 11] on button "Download" at bounding box center [651, 10] width 34 height 11
click at [21, 13] on button "Back" at bounding box center [18, 10] width 24 height 10
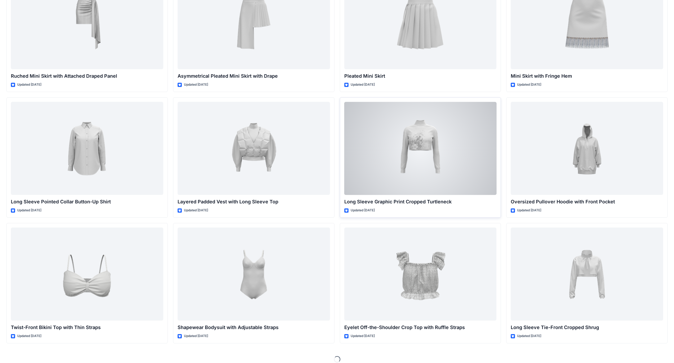
scroll to position [1569, 0]
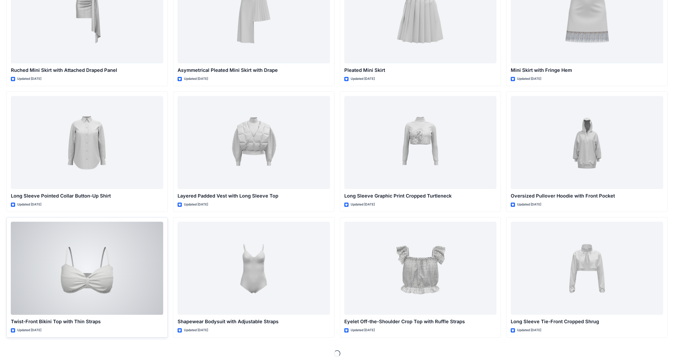
click at [102, 212] on div at bounding box center [87, 268] width 152 height 93
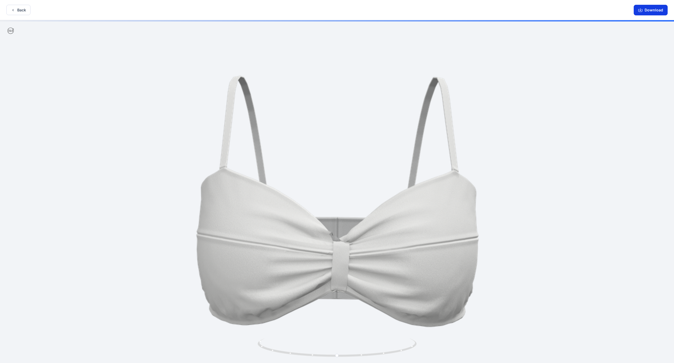
click at [265, 11] on button "Download" at bounding box center [651, 10] width 34 height 11
click at [23, 11] on button "Back" at bounding box center [18, 10] width 24 height 10
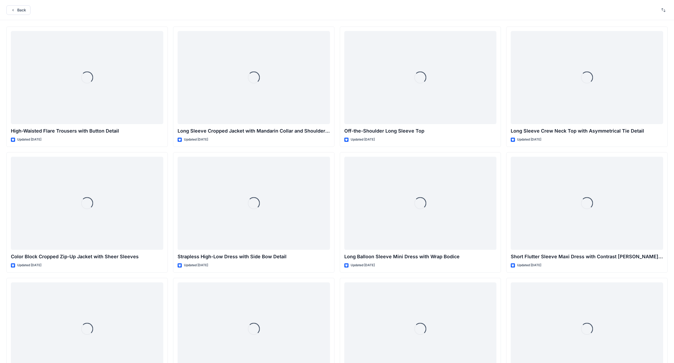
scroll to position [1569, 0]
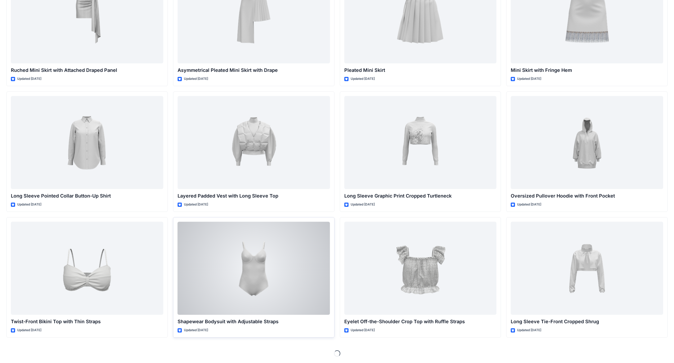
click at [251, 212] on div at bounding box center [254, 268] width 152 height 93
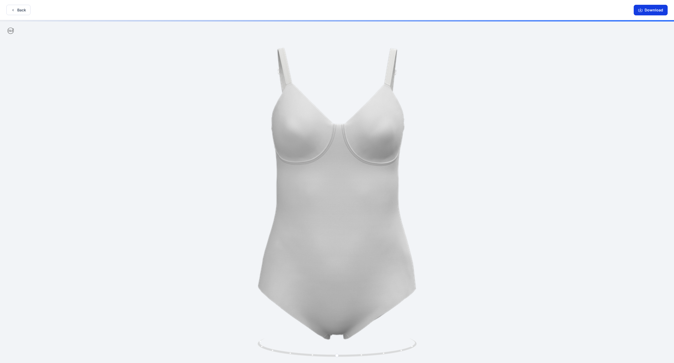
click at [265, 11] on button "Download" at bounding box center [651, 10] width 34 height 11
click at [14, 12] on icon "button" at bounding box center [13, 10] width 4 height 4
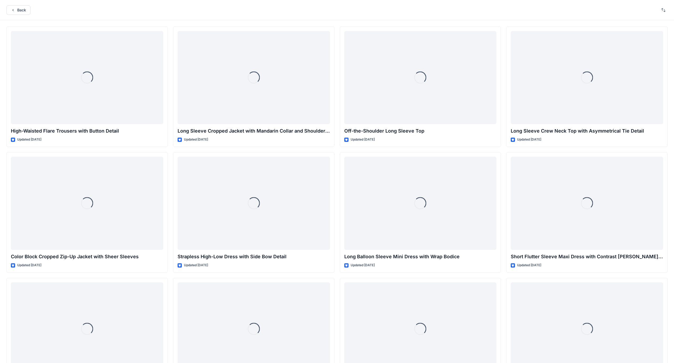
scroll to position [1569, 0]
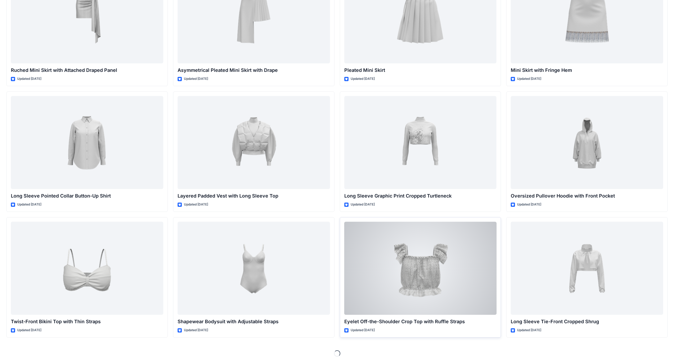
click at [265, 212] on div at bounding box center [420, 268] width 152 height 93
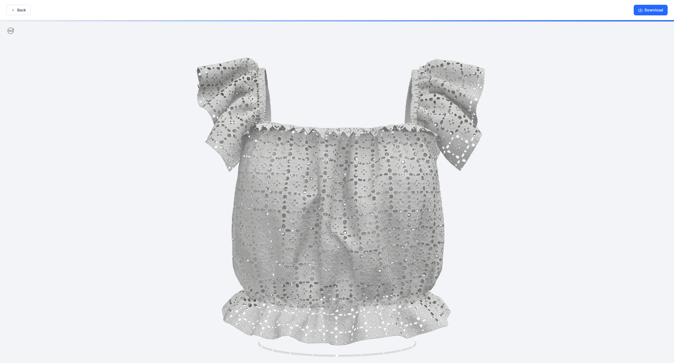
click at [265, 12] on button "Download" at bounding box center [651, 10] width 34 height 11
click at [265, 10] on button "Download" at bounding box center [651, 10] width 34 height 11
click at [23, 12] on button "Back" at bounding box center [18, 10] width 24 height 10
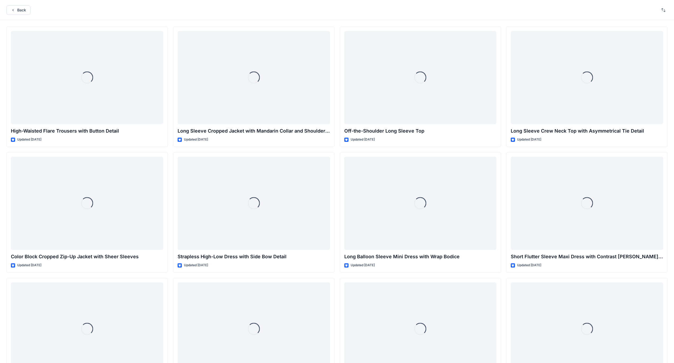
scroll to position [1569, 0]
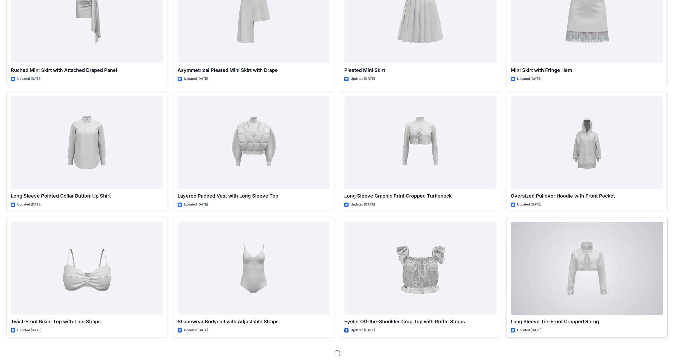
click at [265, 212] on div at bounding box center [587, 268] width 152 height 93
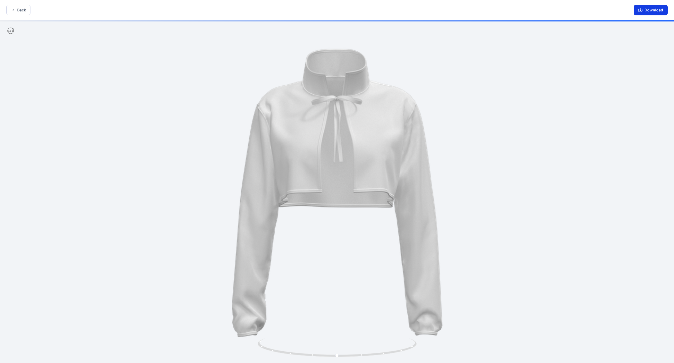
click at [265, 11] on button "Download" at bounding box center [651, 10] width 34 height 11
click at [18, 12] on button "Back" at bounding box center [18, 10] width 24 height 10
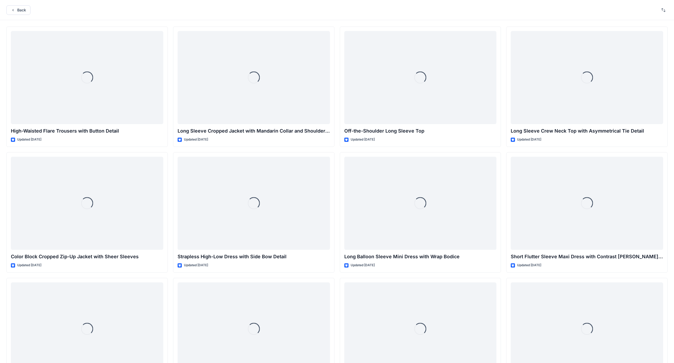
scroll to position [1569, 0]
